Goal: Information Seeking & Learning: Compare options

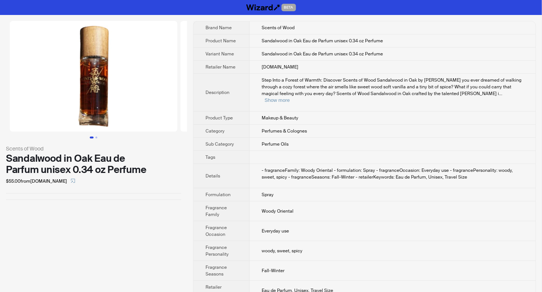
scroll to position [5, 0]
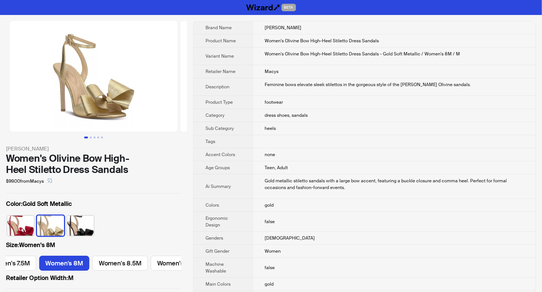
scroll to position [0, 313]
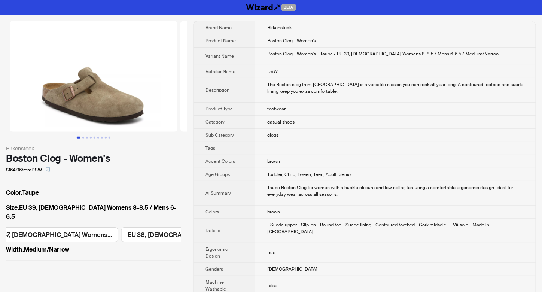
scroll to position [0, 293]
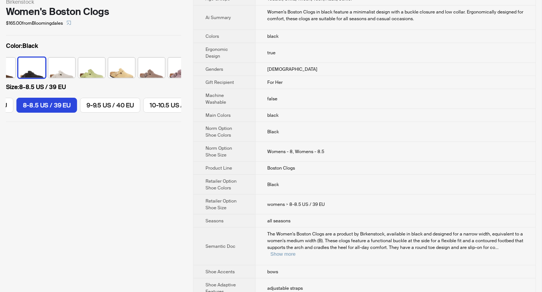
scroll to position [150, 0]
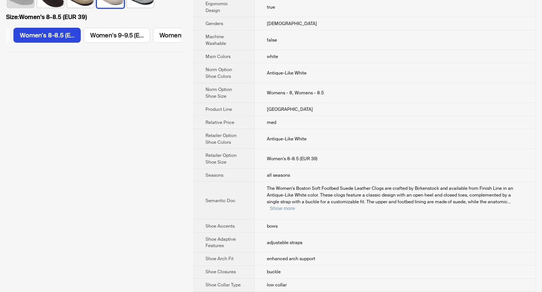
scroll to position [249, 0]
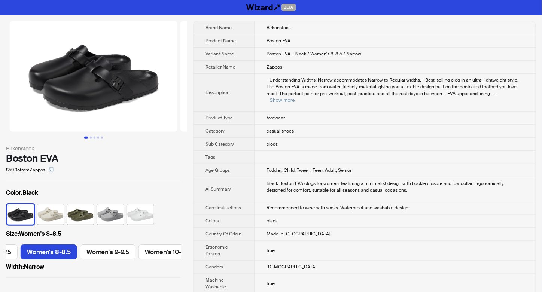
scroll to position [0, 159]
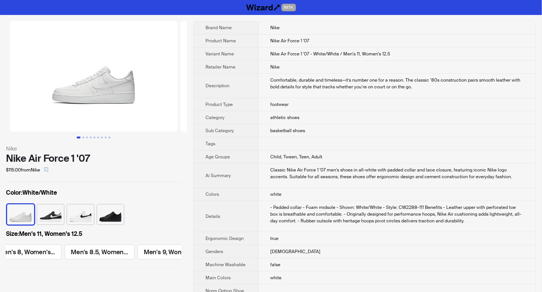
scroll to position [0, 795]
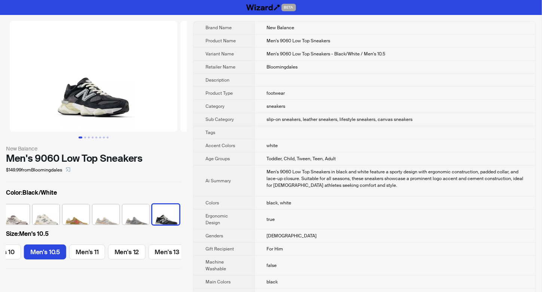
scroll to position [0, 224]
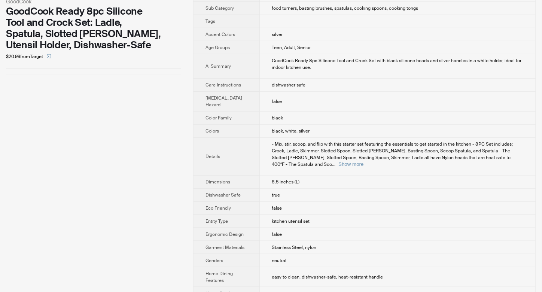
scroll to position [140, 0]
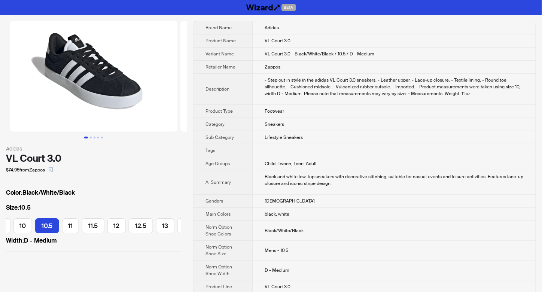
scroll to position [0, 288]
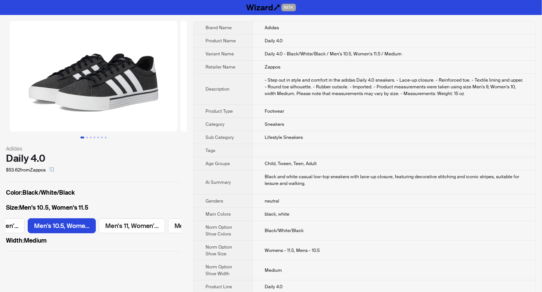
scroll to position [0, 920]
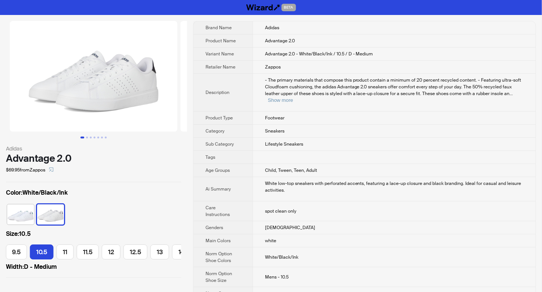
scroll to position [0, 243]
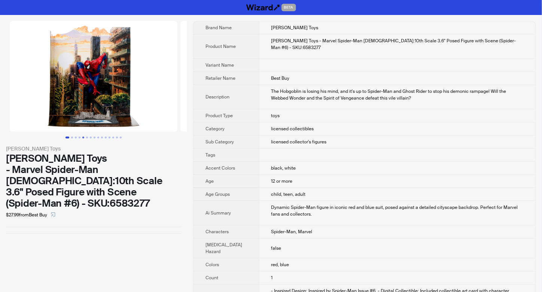
click at [83, 137] on button "Go to slide 5" at bounding box center [83, 138] width 2 height 2
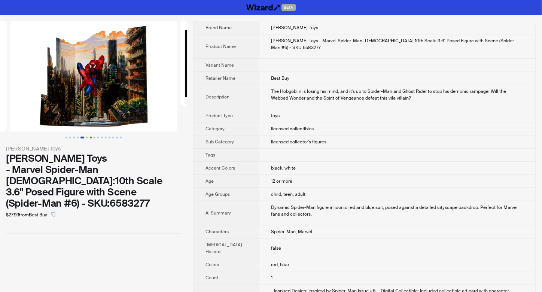
click at [92, 137] on button "Go to slide 7" at bounding box center [91, 138] width 2 height 2
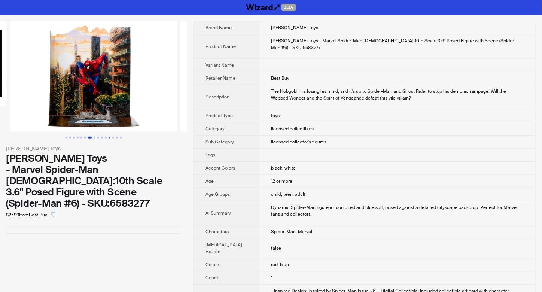
click at [109, 137] on button "Go to slide 12" at bounding box center [110, 138] width 2 height 2
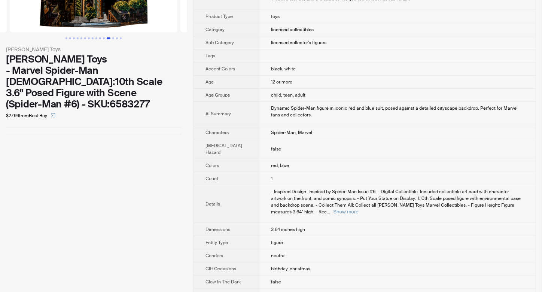
scroll to position [100, 0]
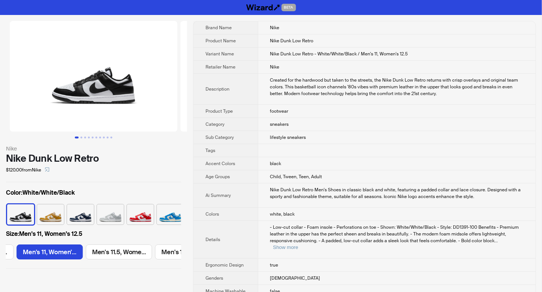
scroll to position [0, 706]
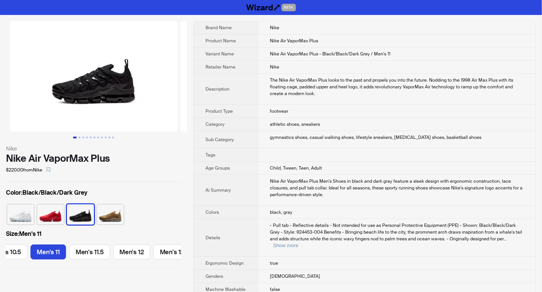
scroll to position [0, 550]
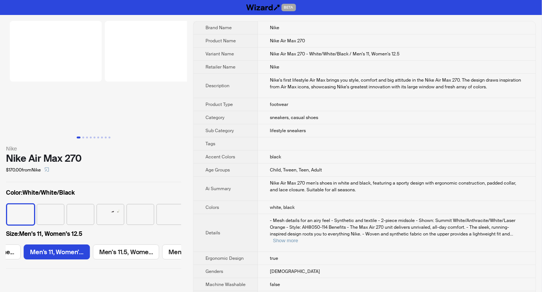
scroll to position [0, 706]
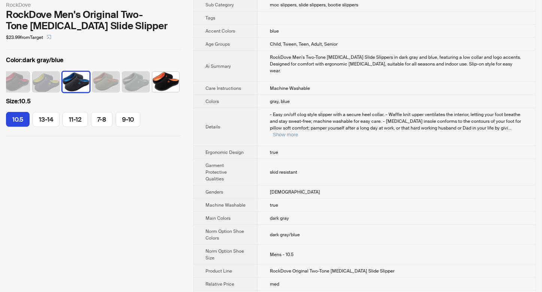
scroll to position [150, 0]
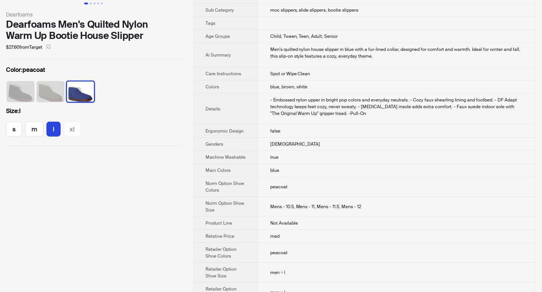
scroll to position [150, 0]
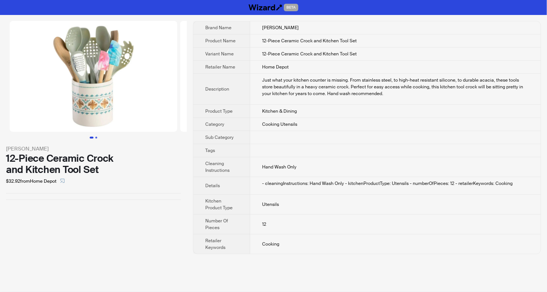
click at [97, 138] on button "Go to slide 2" at bounding box center [96, 138] width 2 height 2
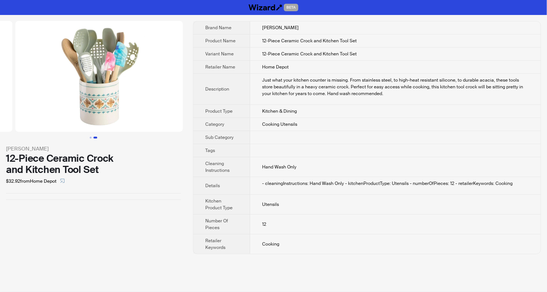
scroll to position [0, 171]
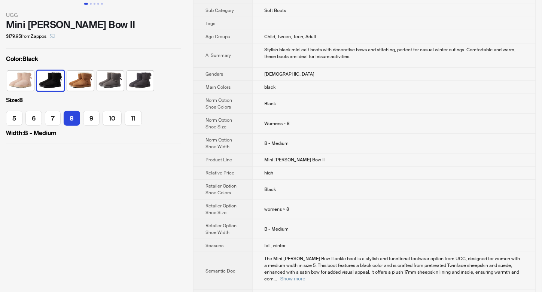
scroll to position [150, 0]
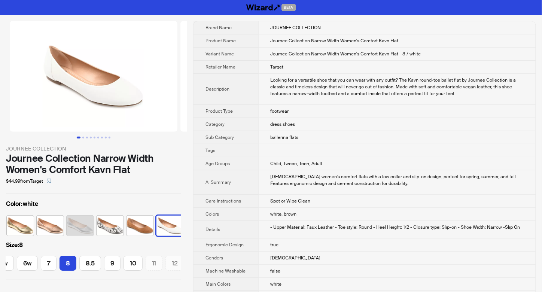
scroll to position [0, 124]
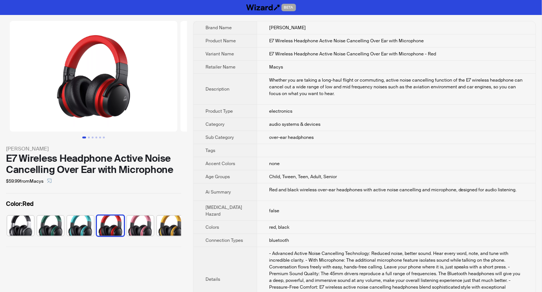
scroll to position [0, 4]
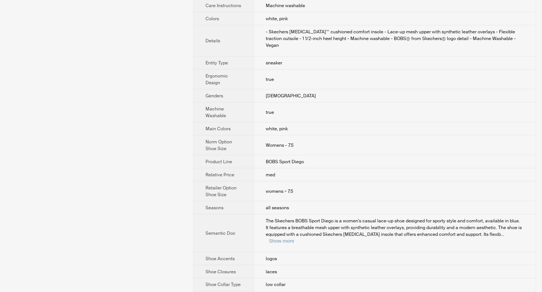
scroll to position [199, 0]
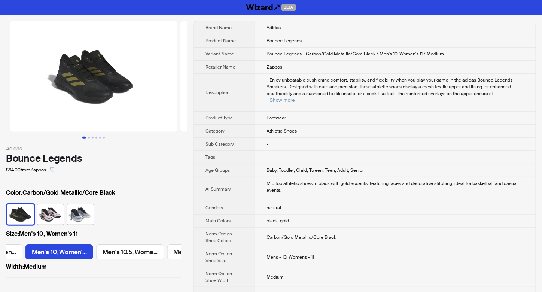
scroll to position [0, 275]
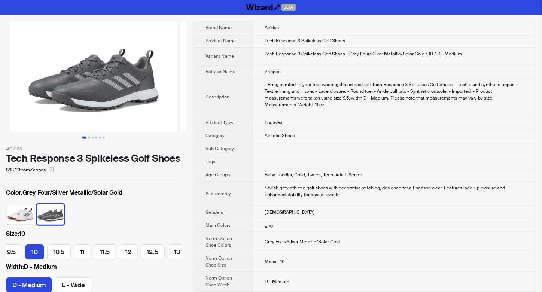
scroll to position [0, 117]
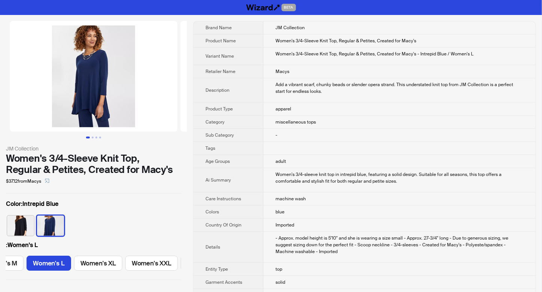
scroll to position [0, 134]
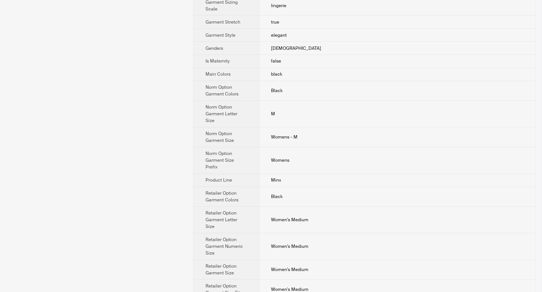
scroll to position [295, 0]
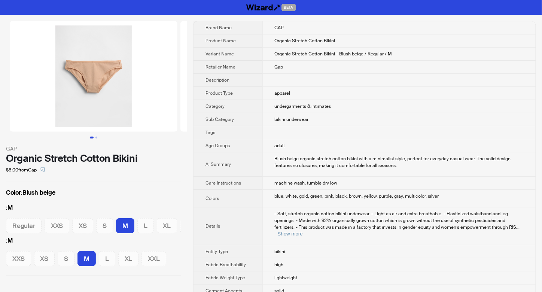
scroll to position [0, 20]
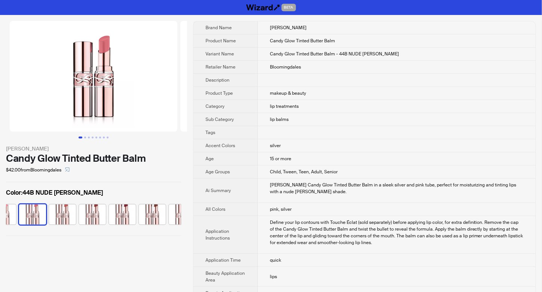
scroll to position [0, 19]
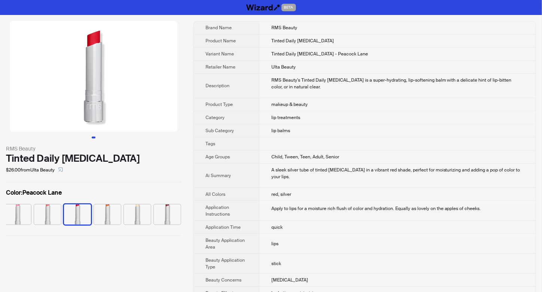
scroll to position [0, 34]
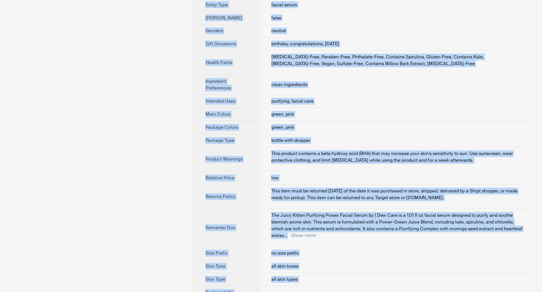
scroll to position [477, 0]
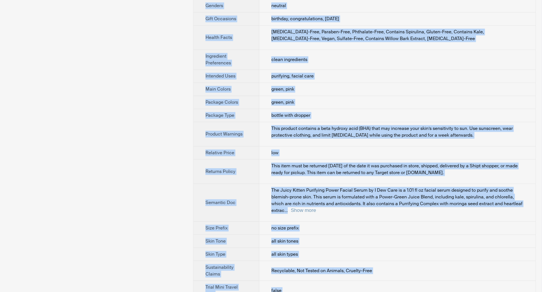
drag, startPoint x: 263, startPoint y: 27, endPoint x: 299, endPoint y: 284, distance: 259.5
copy tbody "I Dew Care Product Name I DEW CARE Juicy Kitten Purifying Power Facial Serum - …"
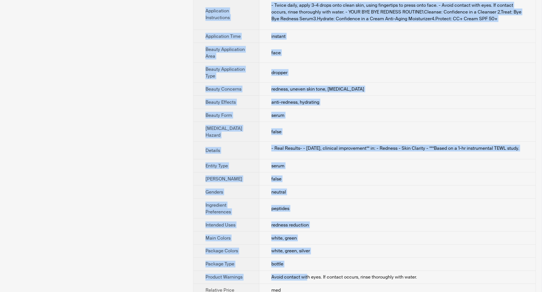
scroll to position [344, 0]
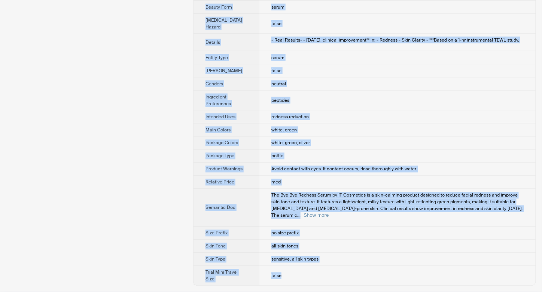
drag, startPoint x: 261, startPoint y: 25, endPoint x: 304, endPoint y: 285, distance: 263.3
copy tbody "IT Cosmetics Product Name Bye Bye Redness Serum Variant Name Retailer Name Ulta…"
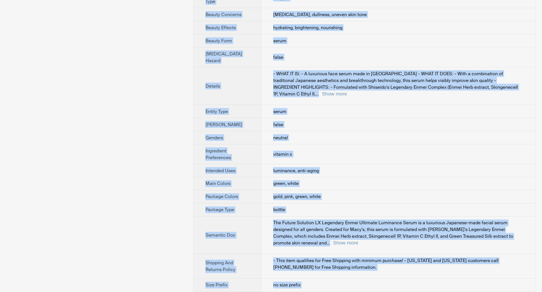
scroll to position [320, 0]
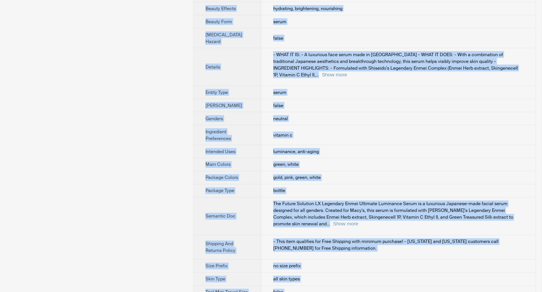
drag, startPoint x: 263, startPoint y: 28, endPoint x: 302, endPoint y: 284, distance: 259.2
click at [302, 284] on tbody "Brand Name Shiseido Product Name Future Solution LX Legendary Enmei Ultimate Lu…" at bounding box center [364, 6] width 342 height 610
copy tbody "Shiseido Product Name Future Solution LX Legendary Enmei Ultimate Luminance Ser…"
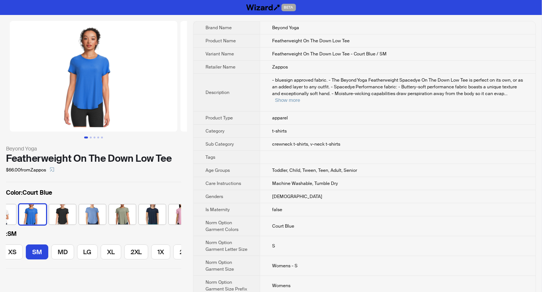
scroll to position [0, 39]
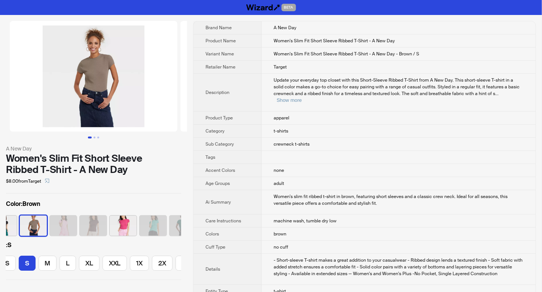
scroll to position [0, 11]
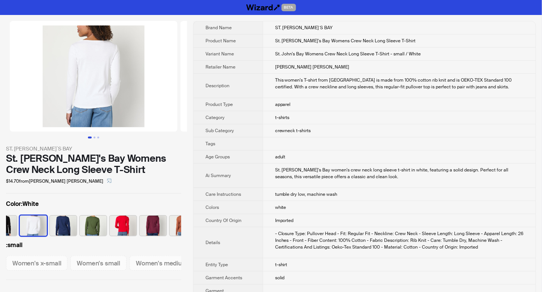
scroll to position [0, 49]
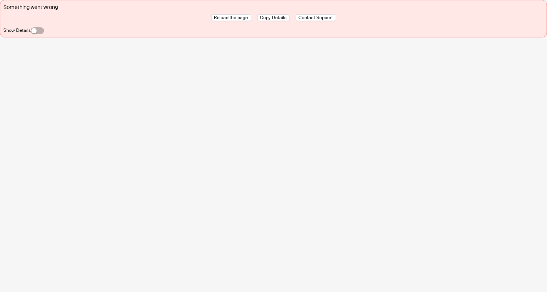
click at [258, 137] on div "Something went wrong Reload the page Copy Details Contact Support Show Details" at bounding box center [273, 146] width 547 height 292
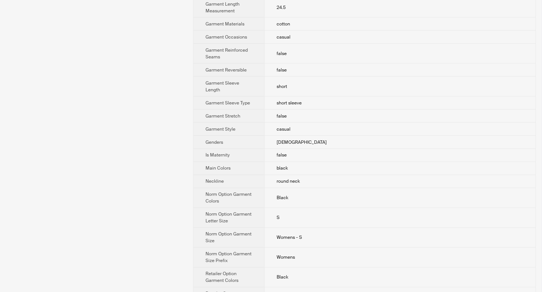
scroll to position [349, 0]
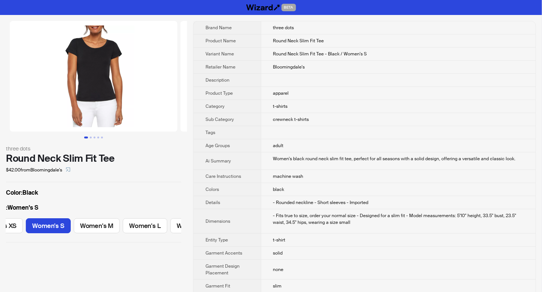
scroll to position [0, 39]
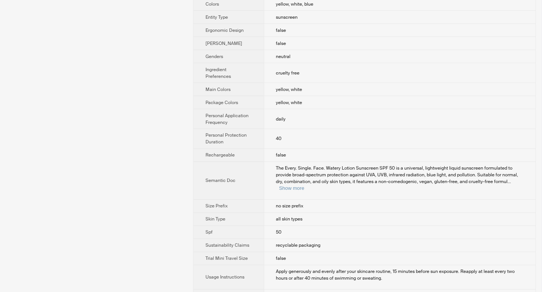
scroll to position [357, 0]
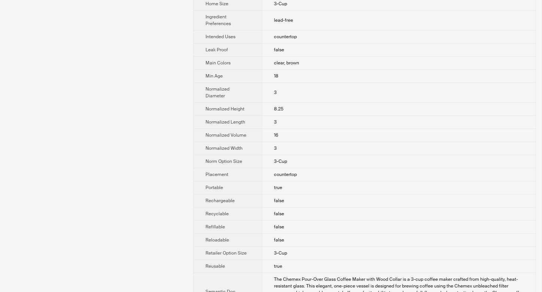
scroll to position [529, 0]
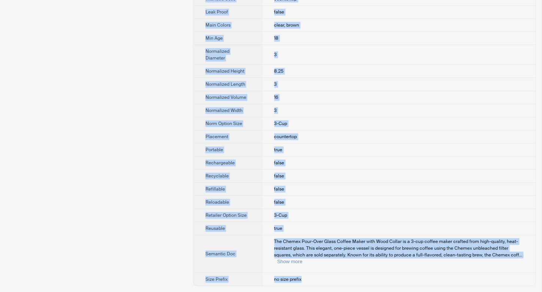
drag, startPoint x: 267, startPoint y: 25, endPoint x: 309, endPoint y: 283, distance: 261.2
copy tbody "chemex-parent/chemex Product Name Chemex Pour-Over Glass Coffee Maker with Wood…"
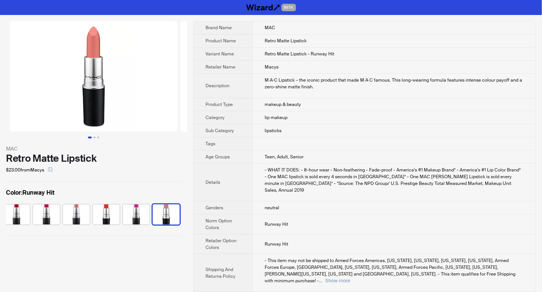
scroll to position [0, 34]
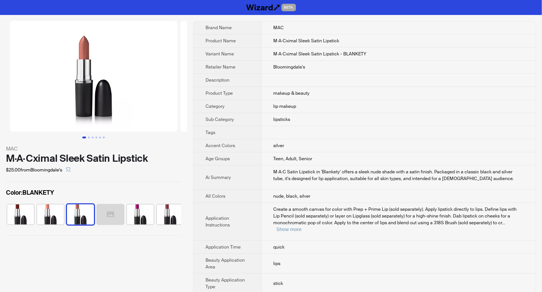
scroll to position [0, 49]
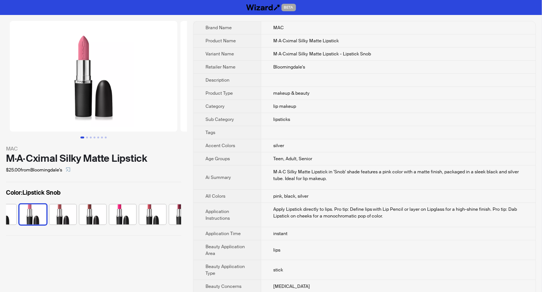
scroll to position [0, 617]
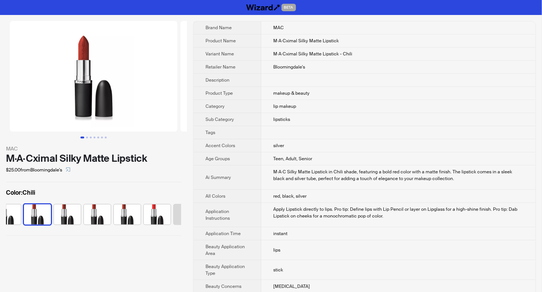
scroll to position [0, 947]
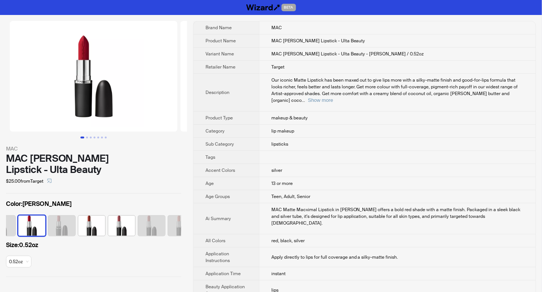
scroll to position [0, 138]
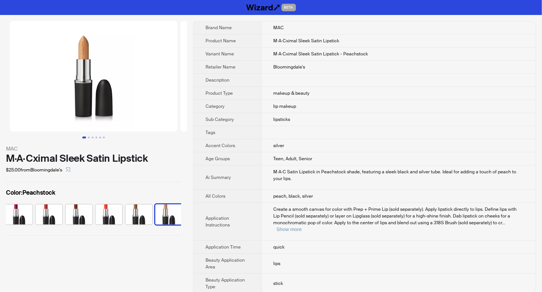
scroll to position [0, 633]
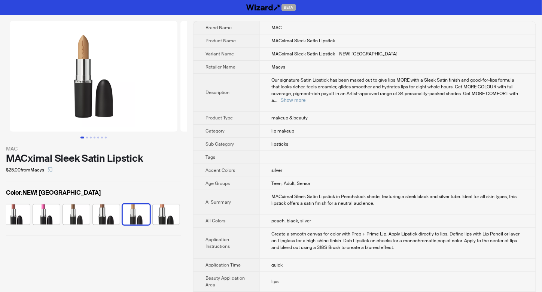
scroll to position [0, 873]
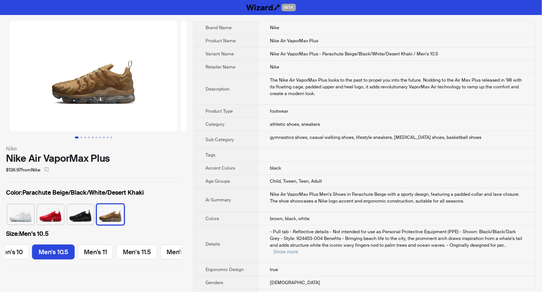
scroll to position [0, 504]
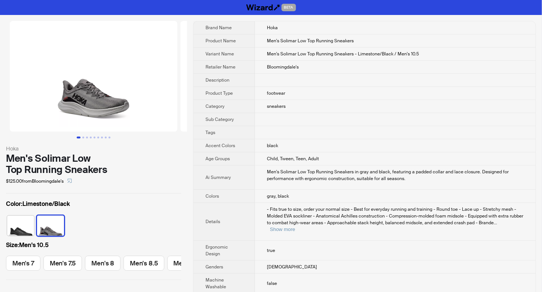
scroll to position [0, 266]
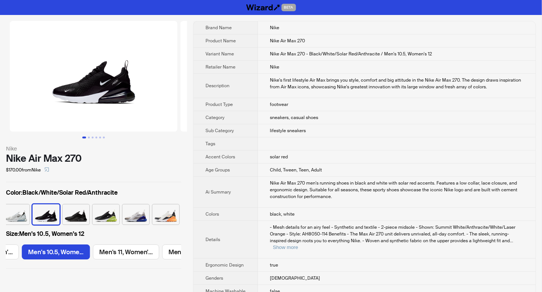
scroll to position [0, 633]
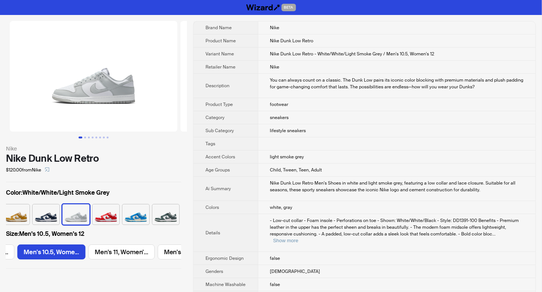
scroll to position [565, 0]
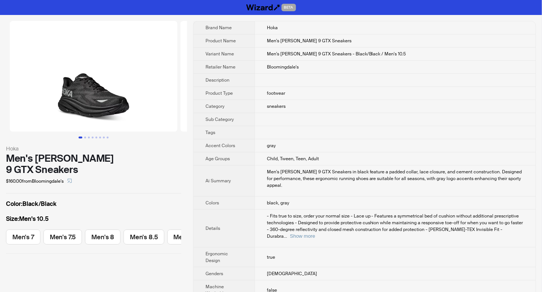
scroll to position [0, 266]
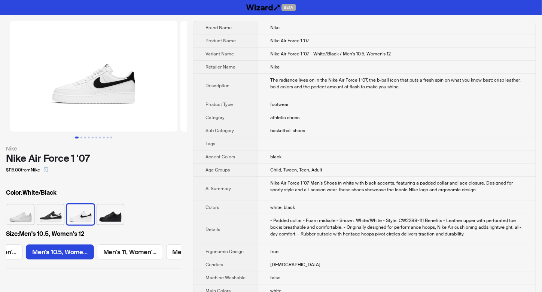
scroll to position [0, 989]
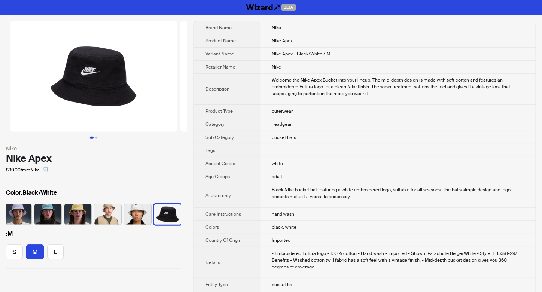
scroll to position [0, 34]
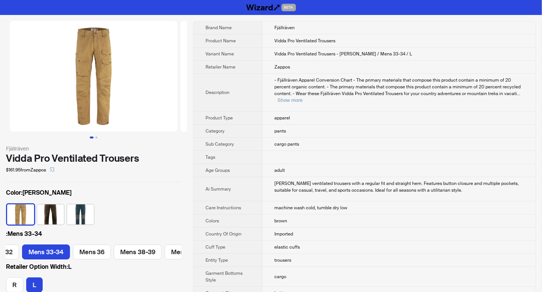
scroll to position [0, 115]
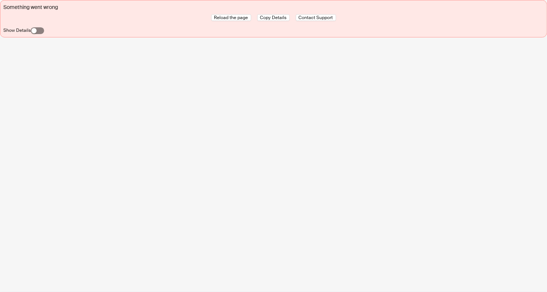
click at [38, 31] on span "button" at bounding box center [37, 30] width 13 height 7
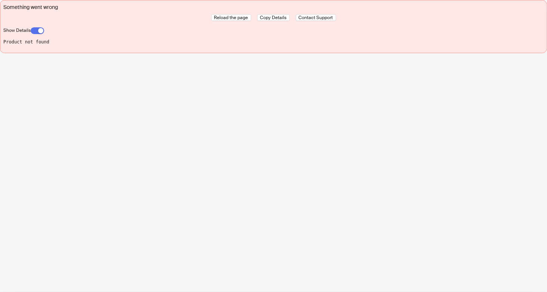
click at [32, 31] on span "button" at bounding box center [37, 30] width 13 height 7
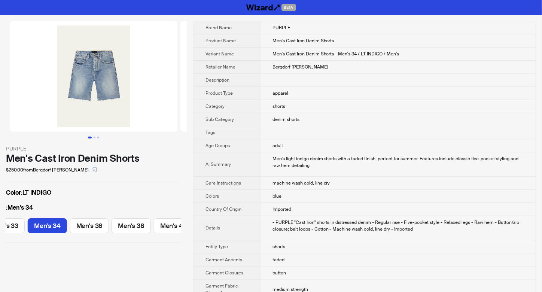
scroll to position [0, 186]
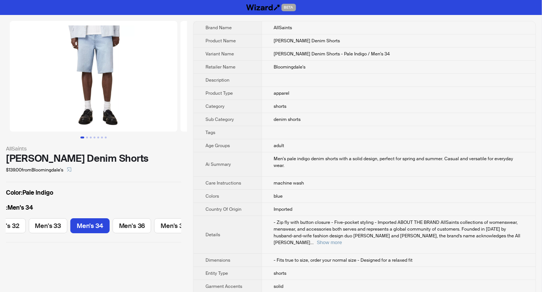
scroll to position [0, 146]
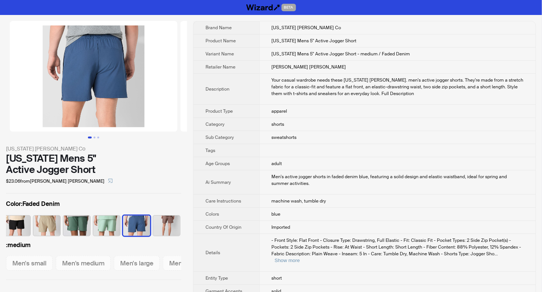
scroll to position [0, 34]
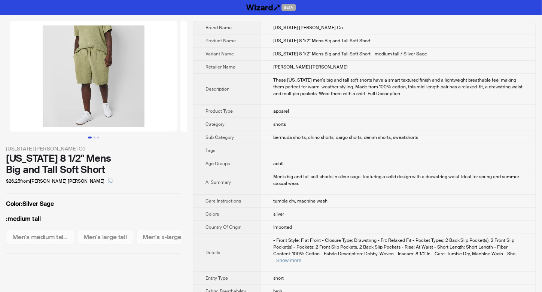
click at [374, 126] on td "shorts" at bounding box center [398, 124] width 275 height 13
